Goal: Information Seeking & Learning: Learn about a topic

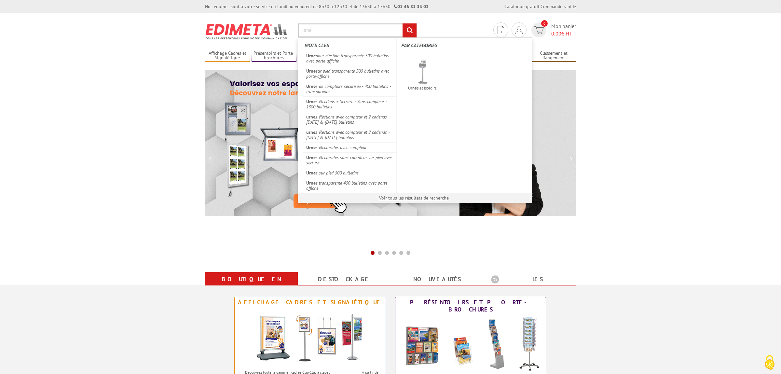
type input "urne"
click at [403, 23] on input "rechercher" at bounding box center [410, 30] width 14 height 14
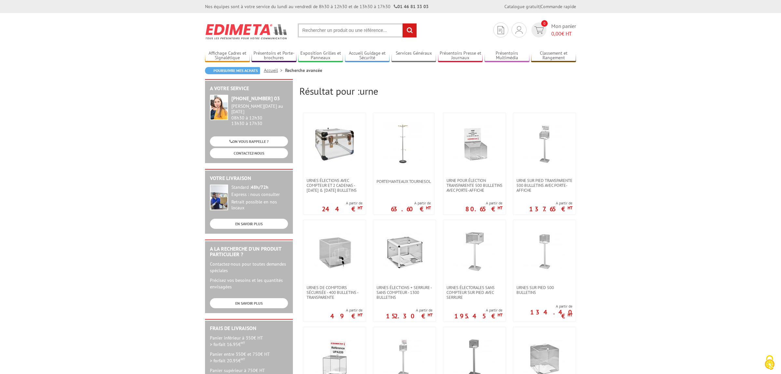
click at [321, 28] on input "text" at bounding box center [357, 30] width 119 height 14
type input "globe"
click at [403, 23] on input "rechercher" at bounding box center [410, 30] width 14 height 14
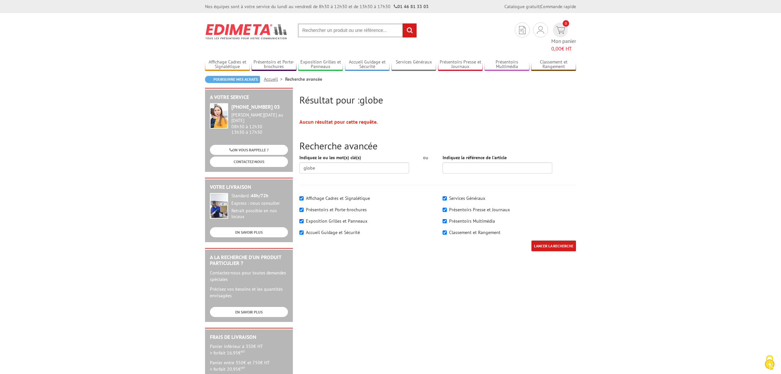
click at [334, 31] on input "text" at bounding box center [357, 30] width 119 height 14
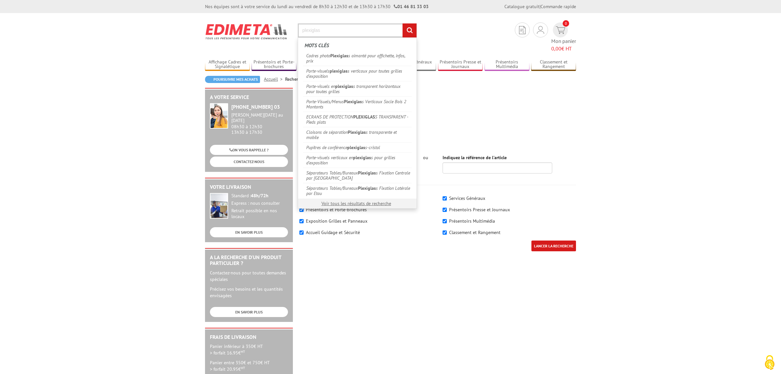
type input "plexiglas"
click at [403, 23] on input "rechercher" at bounding box center [410, 30] width 14 height 14
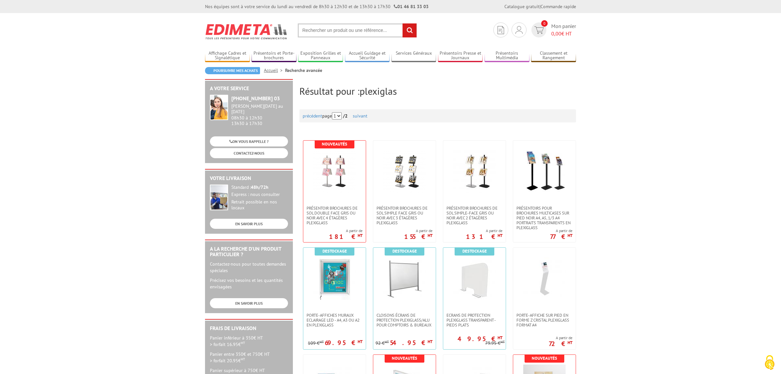
click at [350, 36] on input "text" at bounding box center [357, 30] width 119 height 14
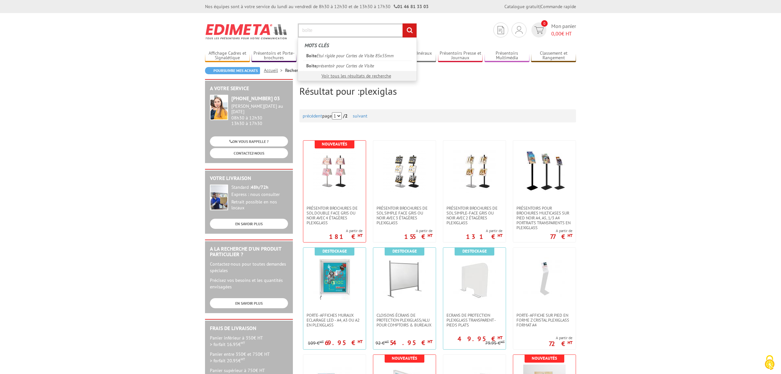
type input "boîte"
click at [403, 23] on input "rechercher" at bounding box center [410, 30] width 14 height 14
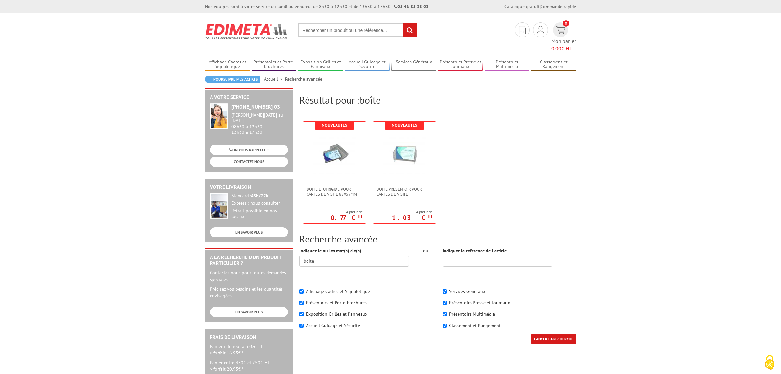
click at [343, 27] on input "text" at bounding box center [357, 30] width 119 height 14
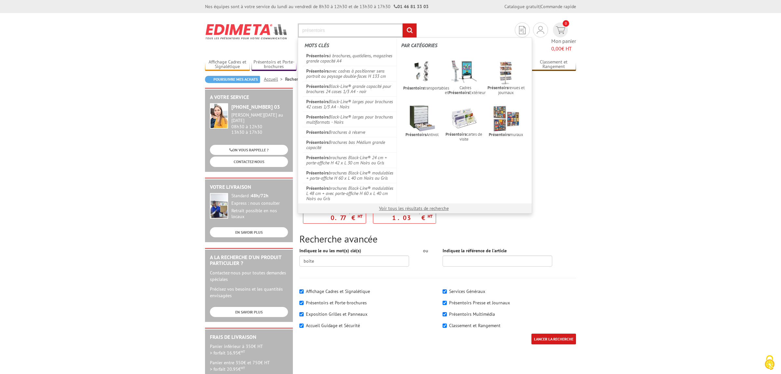
type input "présentoirs"
click at [403, 23] on input "rechercher" at bounding box center [410, 30] width 14 height 14
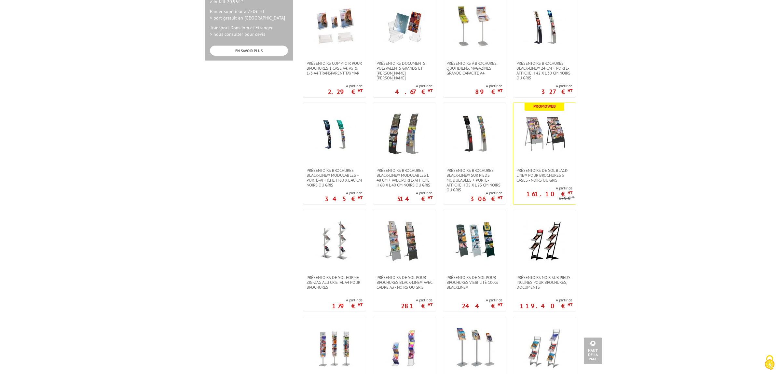
scroll to position [308, 0]
